Goal: Task Accomplishment & Management: Manage account settings

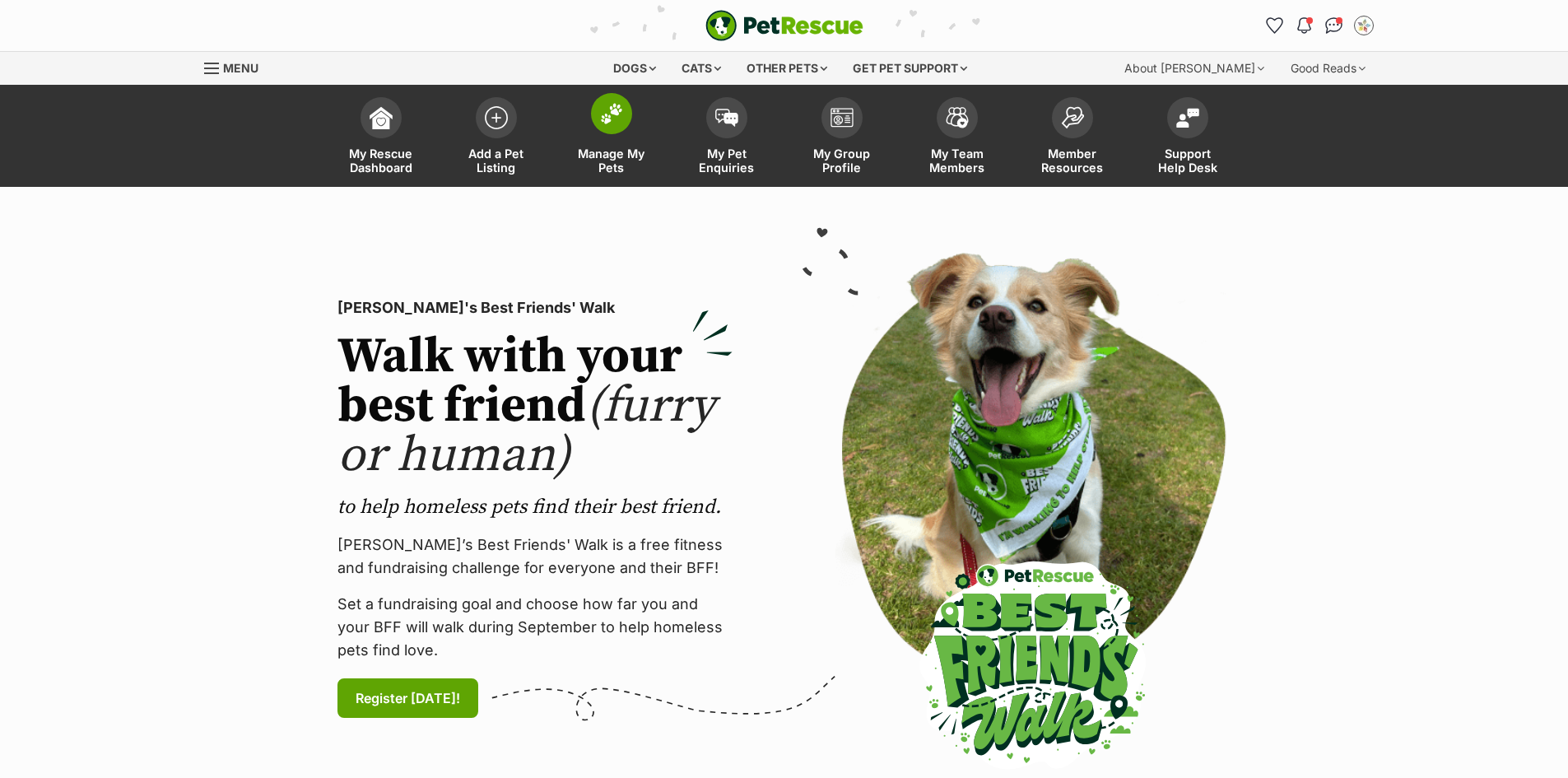
click at [592, 122] on span at bounding box center [611, 113] width 41 height 41
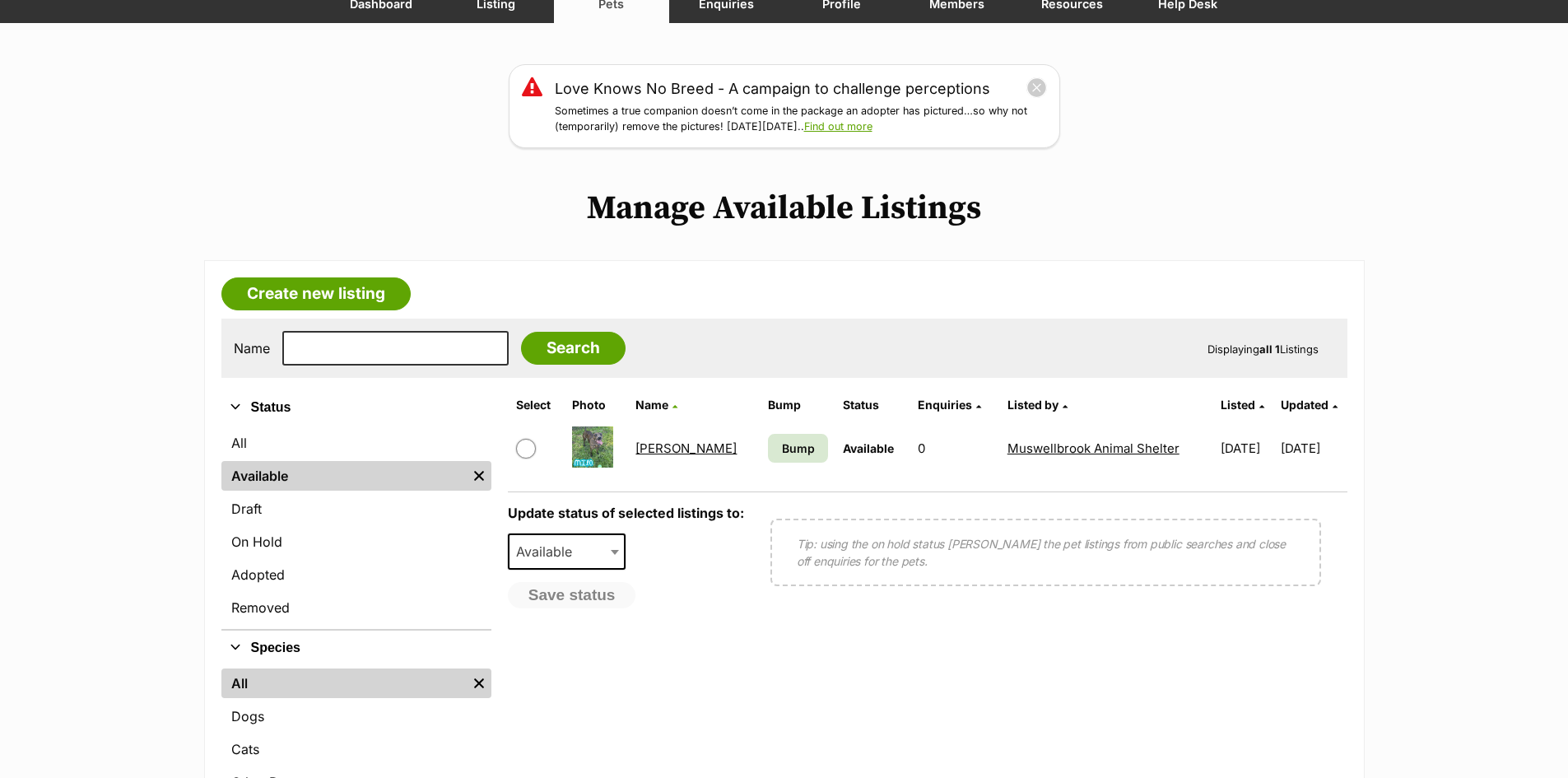
scroll to position [165, 0]
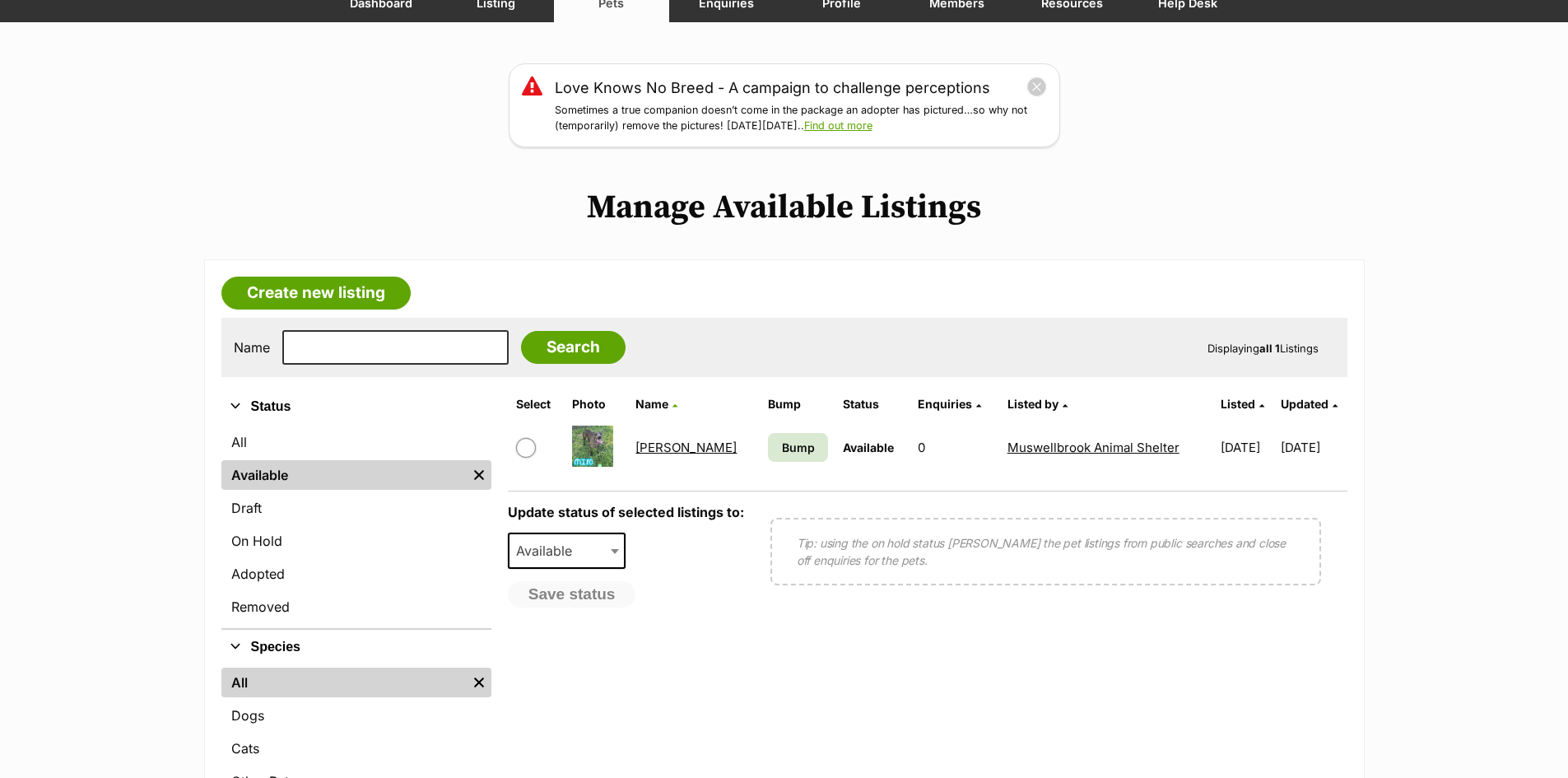
click at [518, 447] on input "checkbox" at bounding box center [526, 448] width 20 height 20
checkbox input "true"
click at [557, 540] on span "Available" at bounding box center [548, 551] width 79 height 23
select select "rehomed"
click at [603, 596] on button "Save status" at bounding box center [572, 595] width 130 height 28
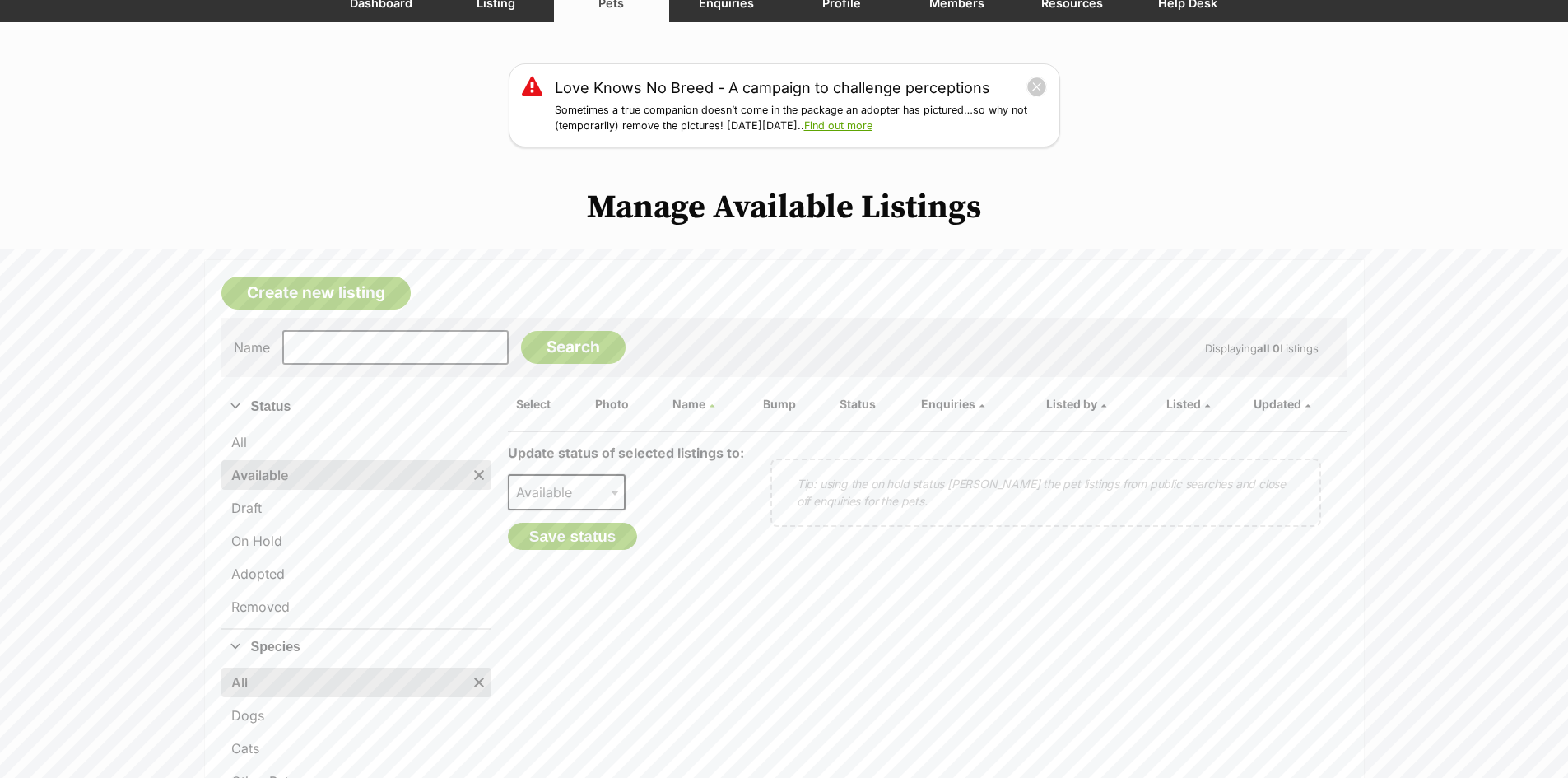
scroll to position [0, 0]
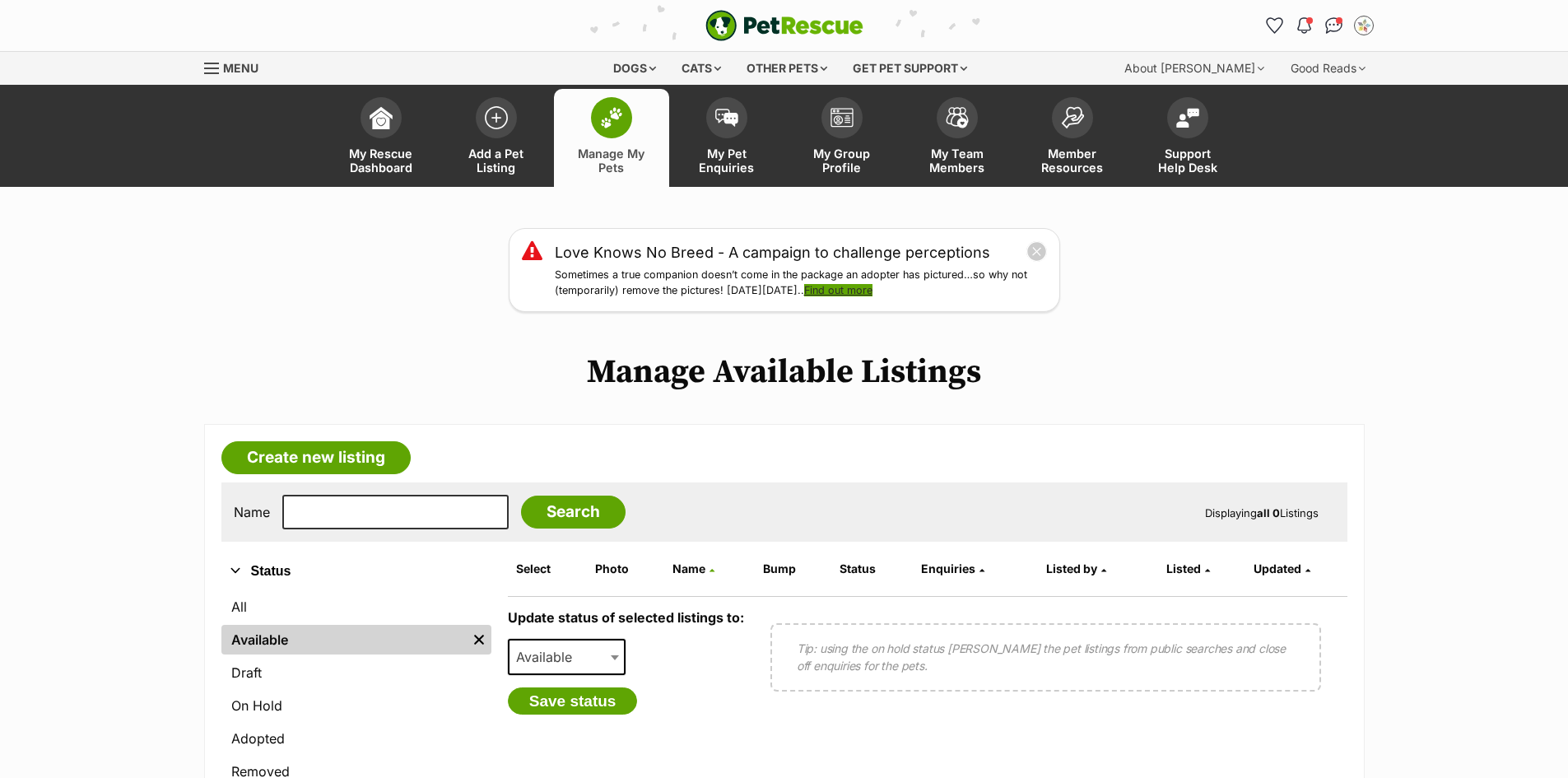
click at [856, 292] on link "Find out more" at bounding box center [838, 290] width 68 height 12
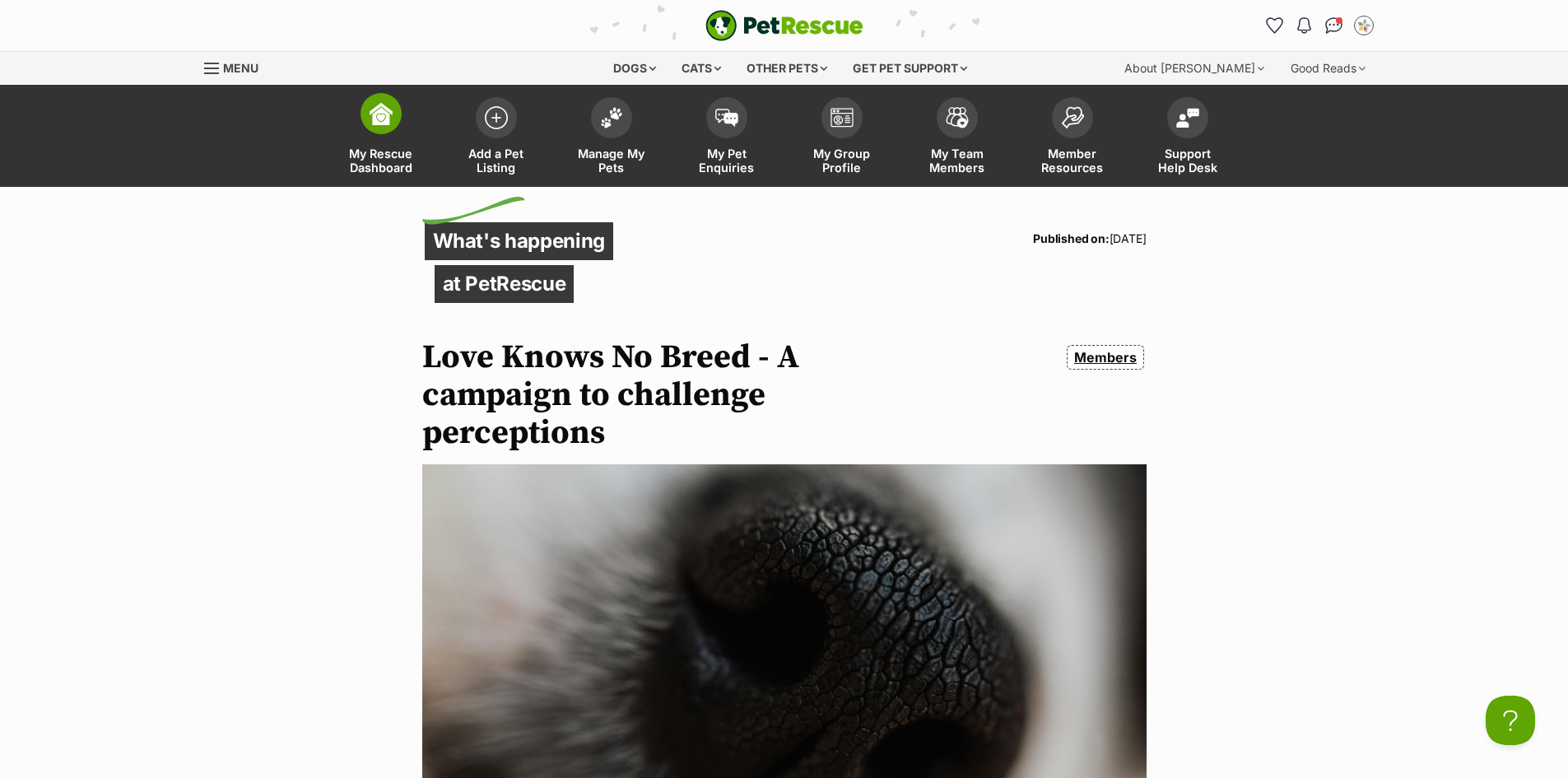
click at [366, 128] on link "My Rescue Dashboard" at bounding box center [381, 138] width 115 height 98
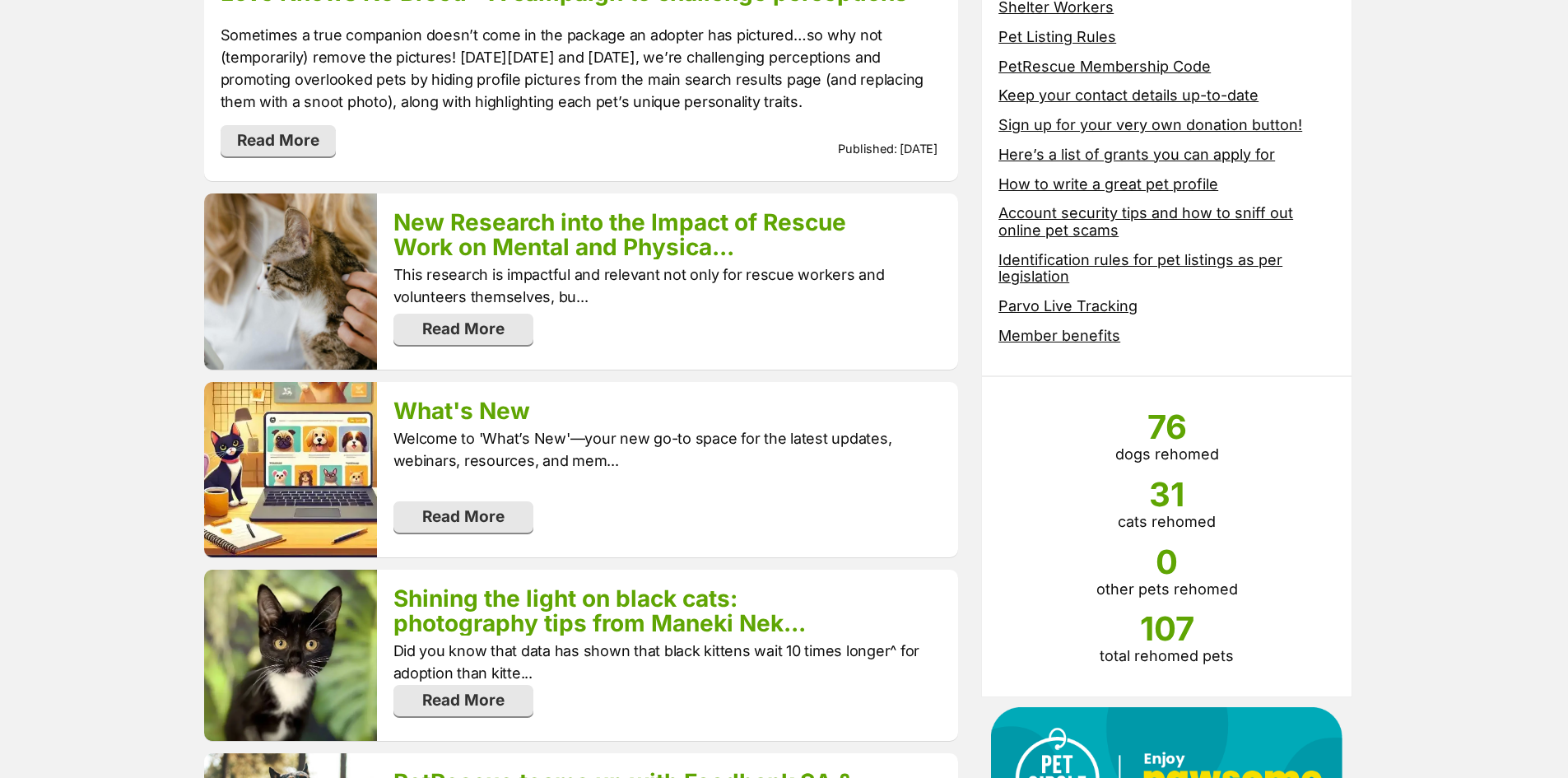
scroll to position [576, 0]
